Goal: Navigation & Orientation: Go to known website

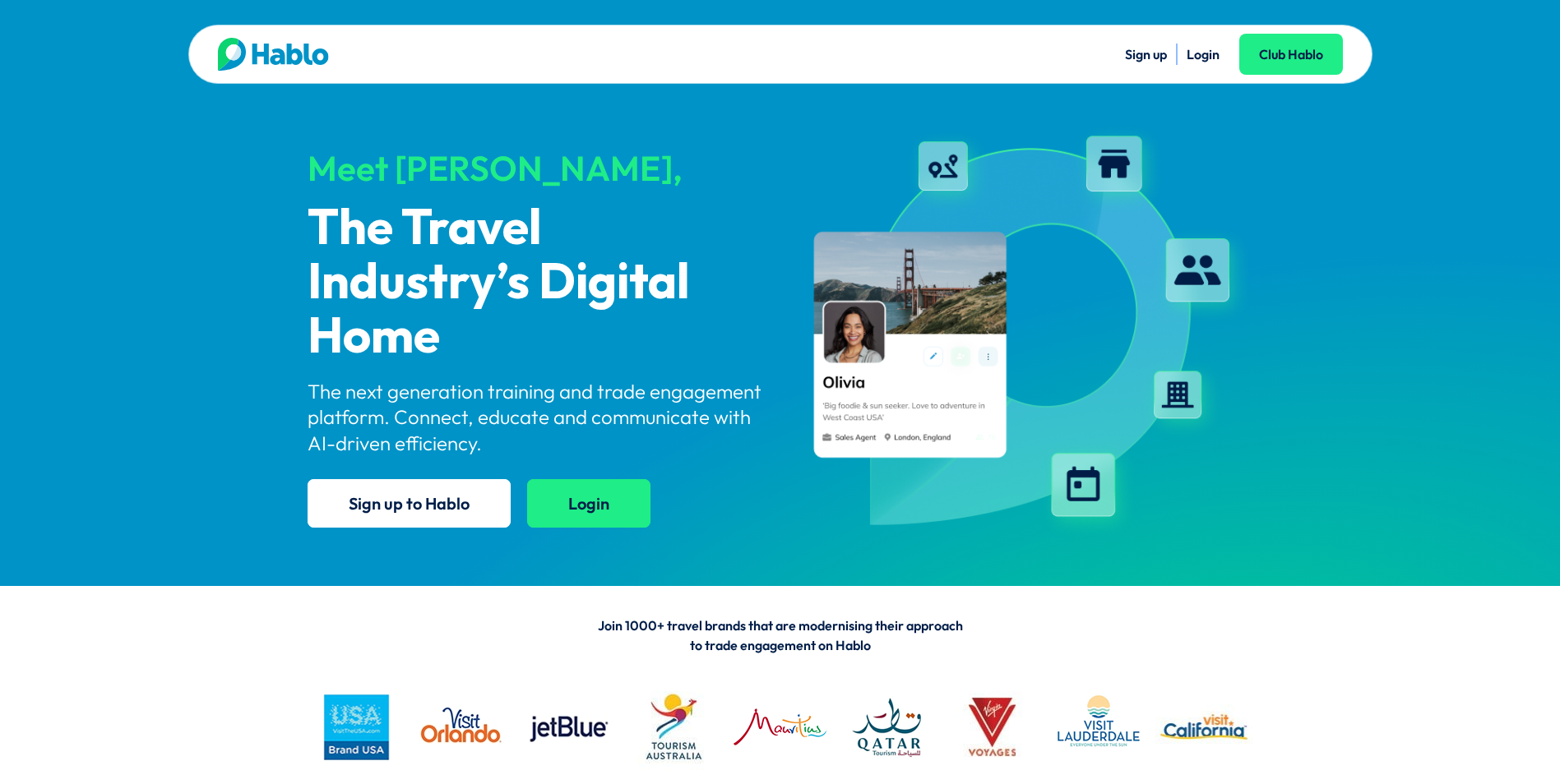
click at [575, 512] on link "Login" at bounding box center [589, 503] width 124 height 49
click at [541, 478] on div "Meet [PERSON_NAME], The Travel Industry’s Digital Home The next generation trai…" at bounding box center [537, 332] width 459 height 419
click at [586, 507] on link "Login" at bounding box center [589, 503] width 124 height 49
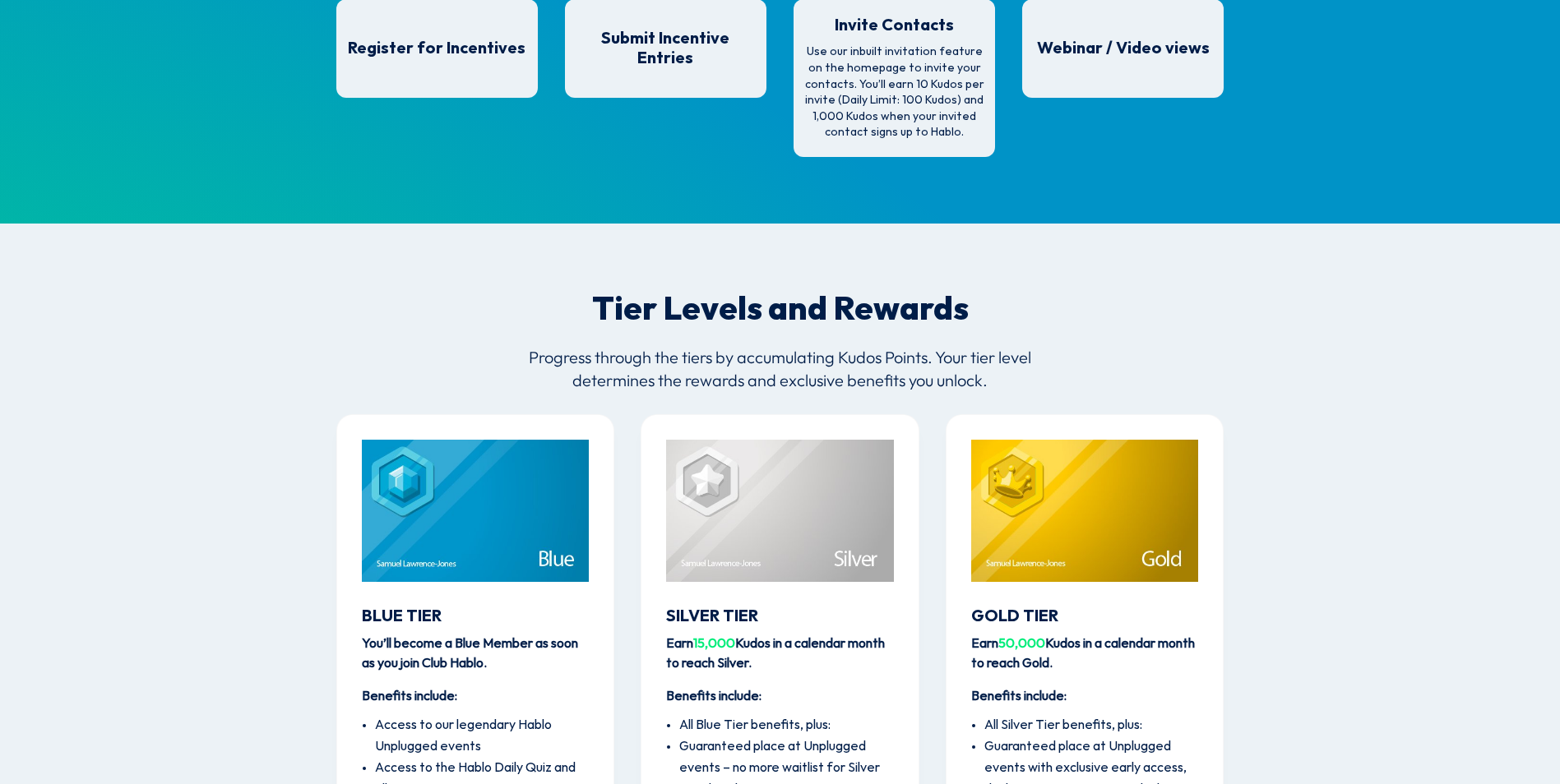
scroll to position [1709, 0]
